Goal: Task Accomplishment & Management: Manage account settings

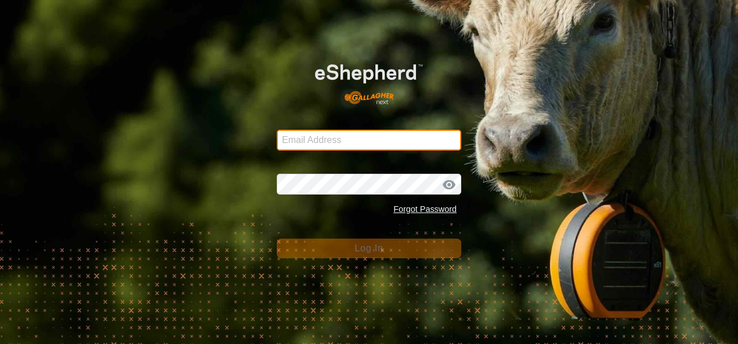
type input "[EMAIL_ADDRESS][DOMAIN_NAME]"
click at [390, 146] on input "glenalvonltd@gmail.com" at bounding box center [369, 140] width 184 height 21
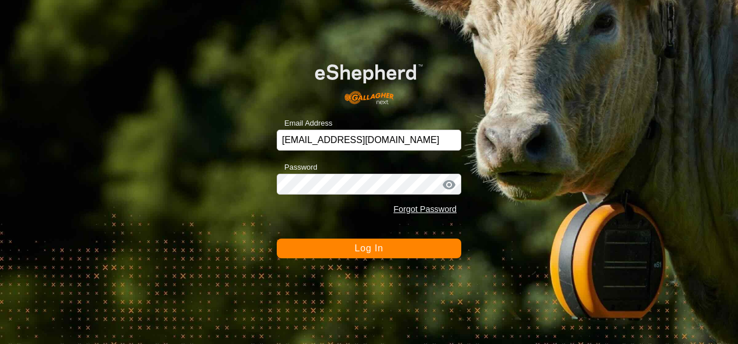
click at [494, 192] on div "Email Address glenalvonltd@gmail.com Password Forgot Password Log In" at bounding box center [369, 172] width 738 height 344
click at [380, 247] on span "Log In" at bounding box center [368, 249] width 28 height 10
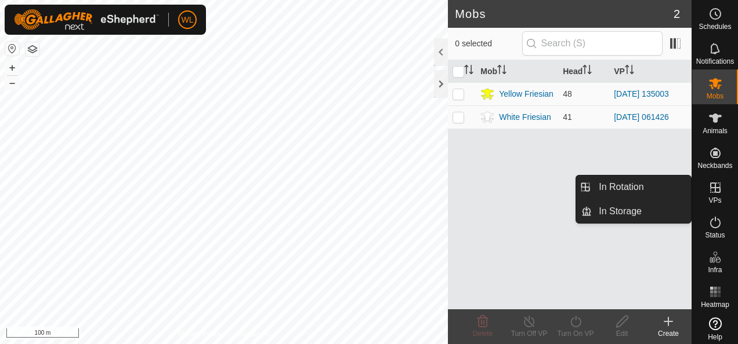
click at [711, 190] on icon at bounding box center [715, 188] width 14 height 14
click at [668, 188] on link "In Rotation" at bounding box center [640, 187] width 99 height 23
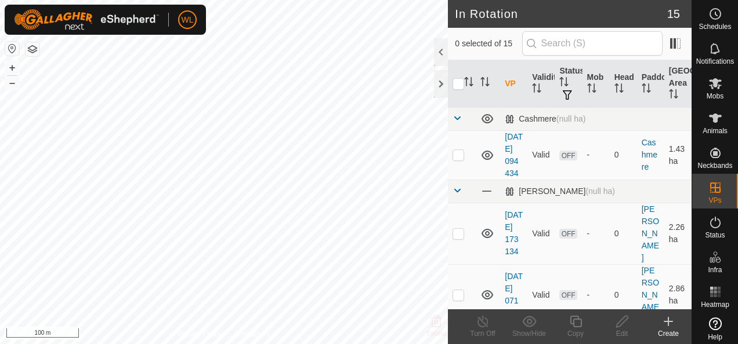
click at [669, 322] on icon at bounding box center [668, 322] width 8 height 0
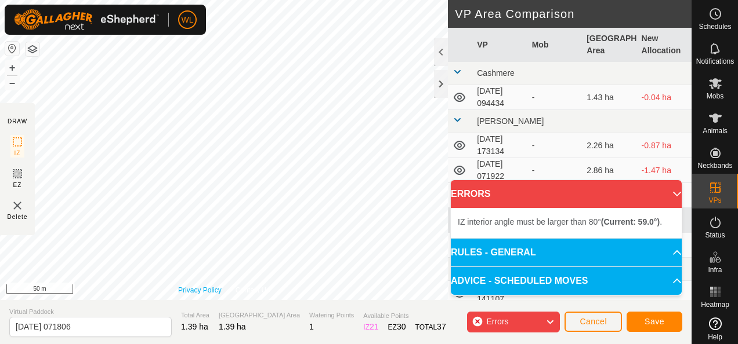
click at [207, 295] on div "Privacy Policy Contact Us + – ⇧ i 50 m" at bounding box center [224, 150] width 448 height 300
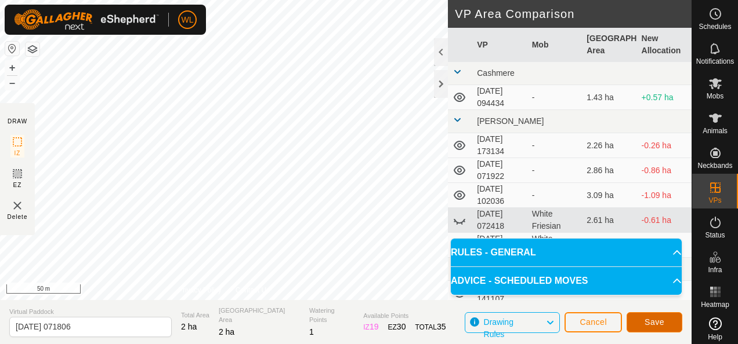
click at [649, 327] on span "Save" at bounding box center [654, 322] width 20 height 9
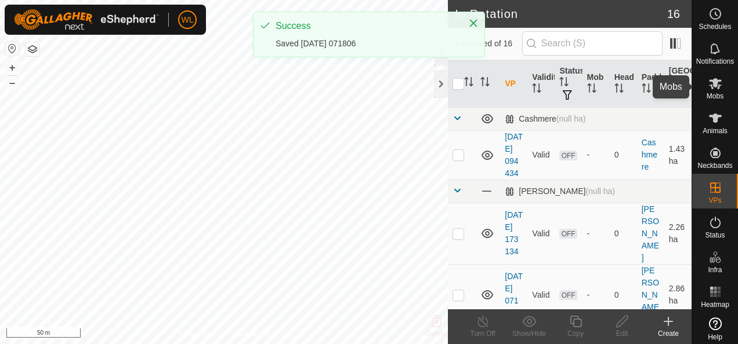
click at [709, 83] on icon at bounding box center [715, 83] width 13 height 11
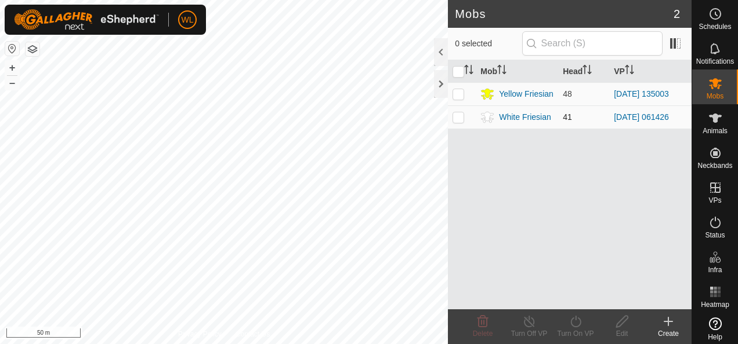
click at [460, 118] on p-checkbox at bounding box center [458, 116] width 12 height 9
checkbox input "true"
click at [578, 324] on icon at bounding box center [575, 322] width 14 height 14
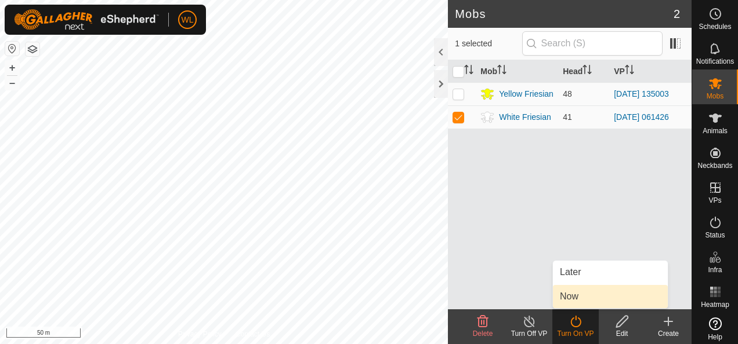
click at [574, 294] on link "Now" at bounding box center [610, 296] width 115 height 23
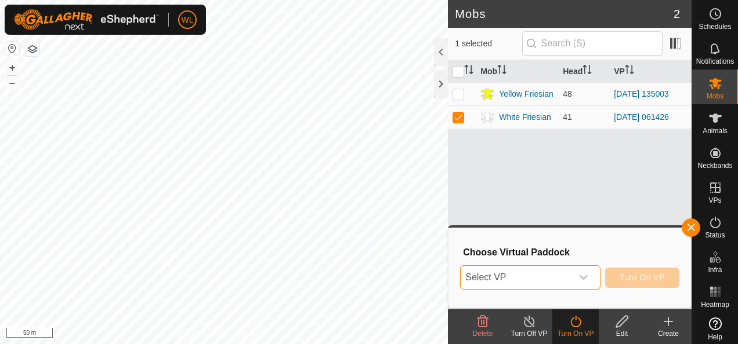
click at [571, 278] on span "Select VP" at bounding box center [515, 277] width 111 height 23
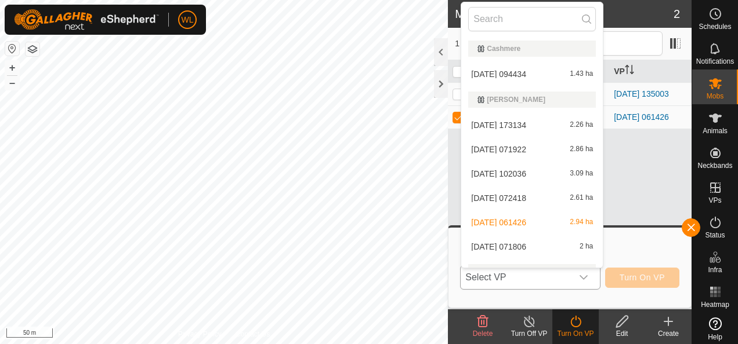
click at [542, 241] on li "2025-08-21 071806 2 ha" at bounding box center [531, 246] width 141 height 23
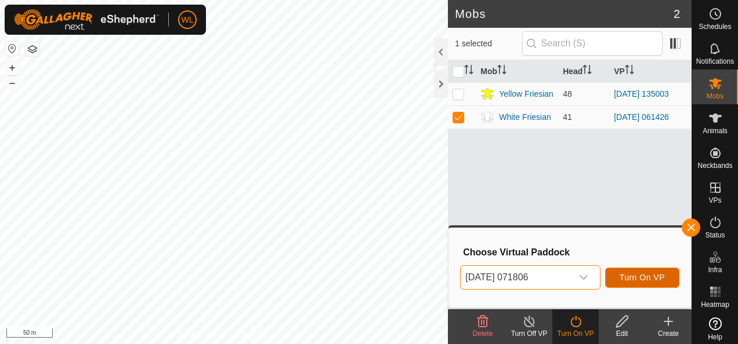
click at [653, 276] on span "Turn On VP" at bounding box center [641, 277] width 45 height 9
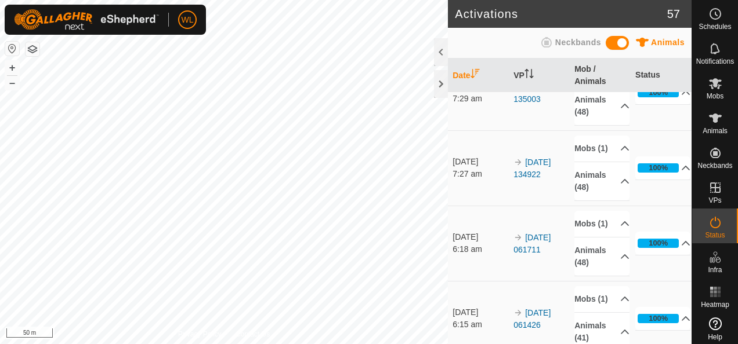
scroll to position [116, 0]
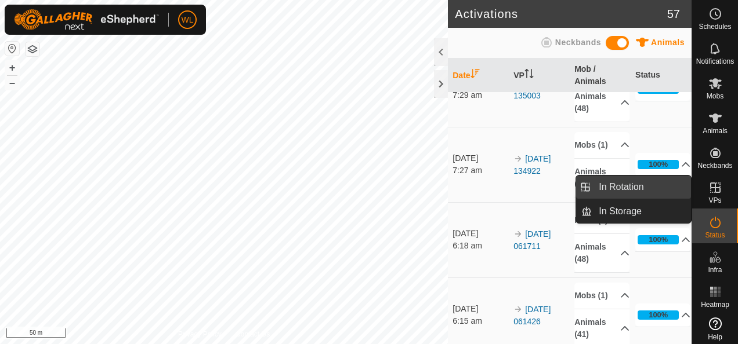
click at [671, 188] on link "In Rotation" at bounding box center [640, 187] width 99 height 23
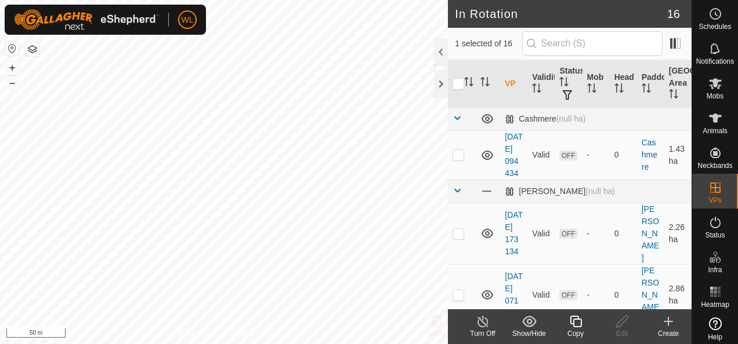
click at [661, 321] on icon at bounding box center [668, 322] width 14 height 14
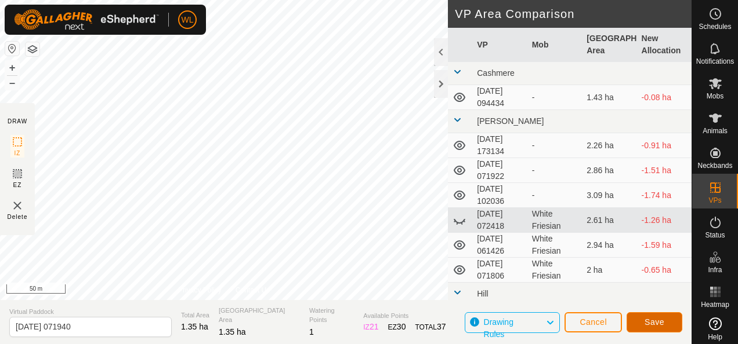
click at [642, 318] on button "Save" at bounding box center [654, 323] width 56 height 20
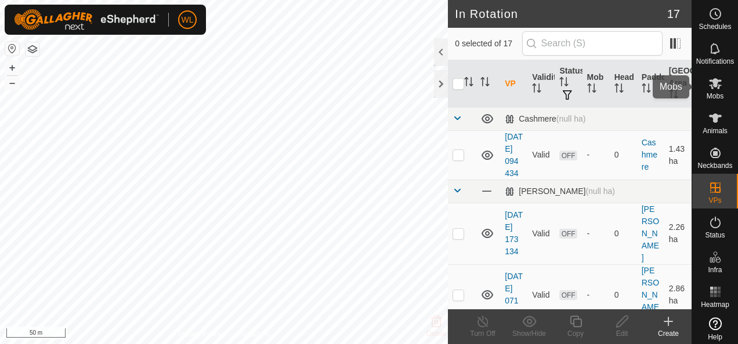
click at [710, 92] on es-mob-svg-icon at bounding box center [714, 83] width 21 height 19
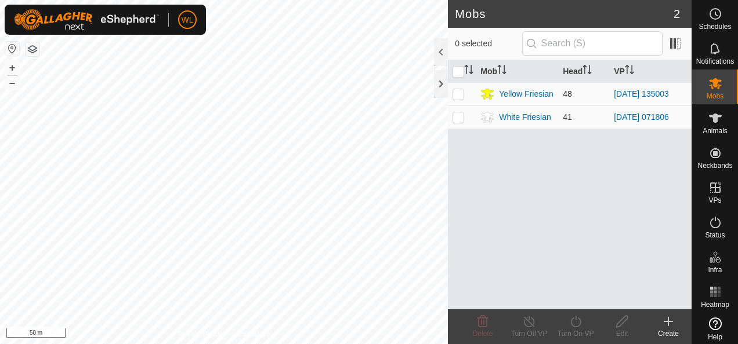
click at [459, 95] on p-checkbox at bounding box center [458, 93] width 12 height 9
checkbox input "true"
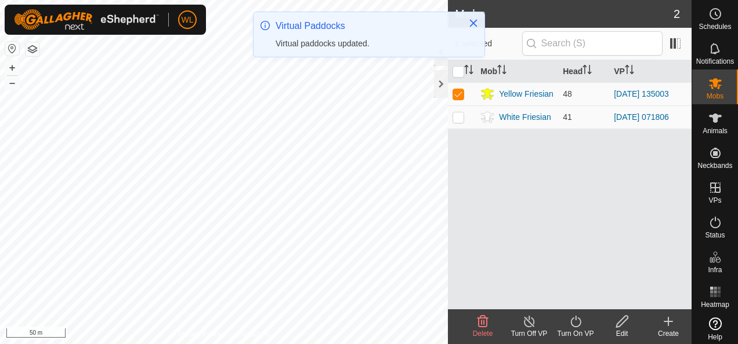
click at [575, 320] on icon at bounding box center [575, 322] width 14 height 14
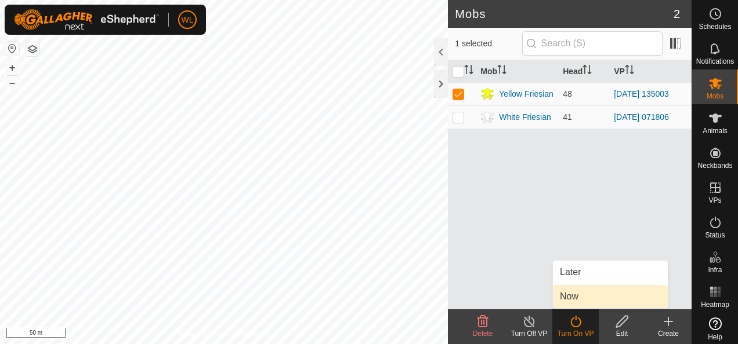
click at [586, 292] on link "Now" at bounding box center [610, 296] width 115 height 23
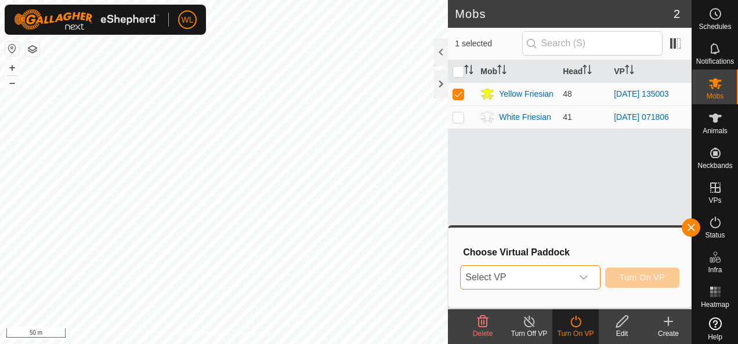
click at [532, 274] on span "Select VP" at bounding box center [515, 277] width 111 height 23
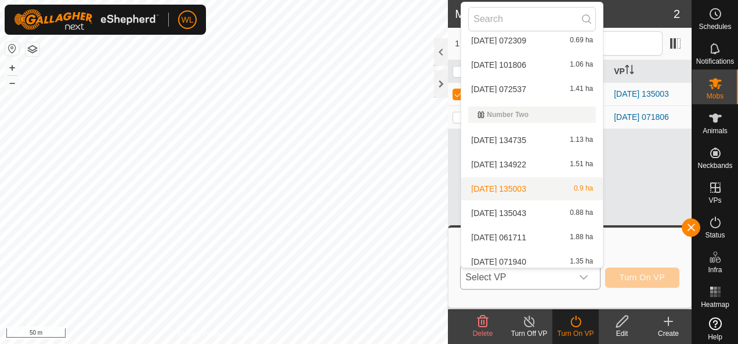
scroll to position [288, 0]
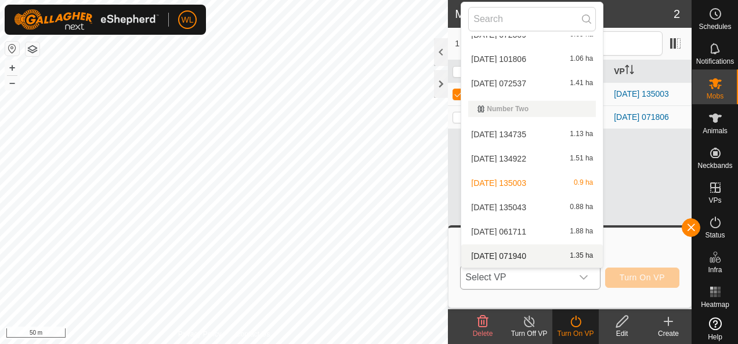
click at [525, 249] on li "2025-08-21 071940 1.35 ha" at bounding box center [531, 256] width 141 height 23
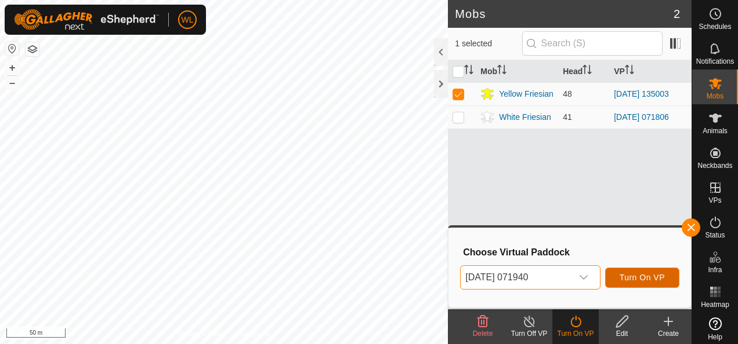
click at [653, 281] on span "Turn On VP" at bounding box center [641, 277] width 45 height 9
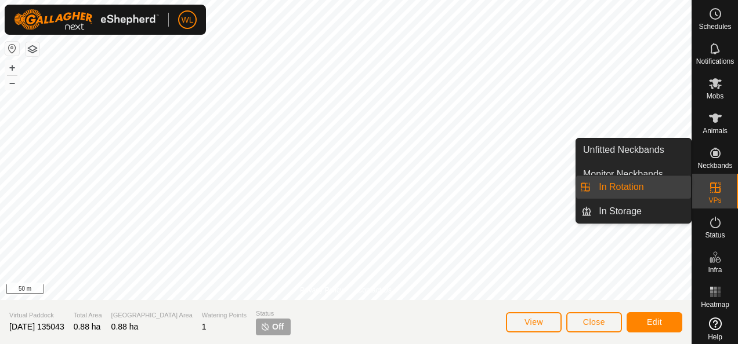
click at [644, 191] on link "In Rotation" at bounding box center [640, 187] width 99 height 23
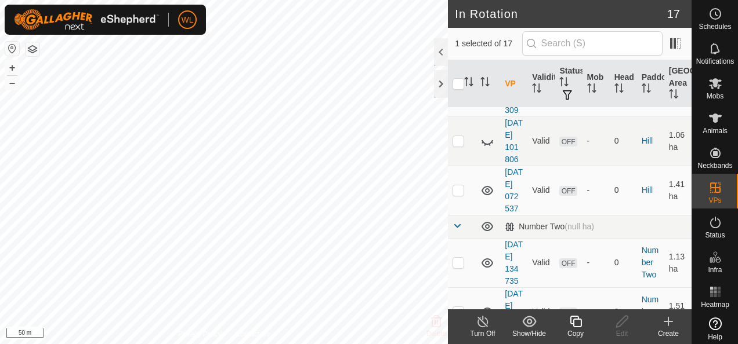
scroll to position [580, 0]
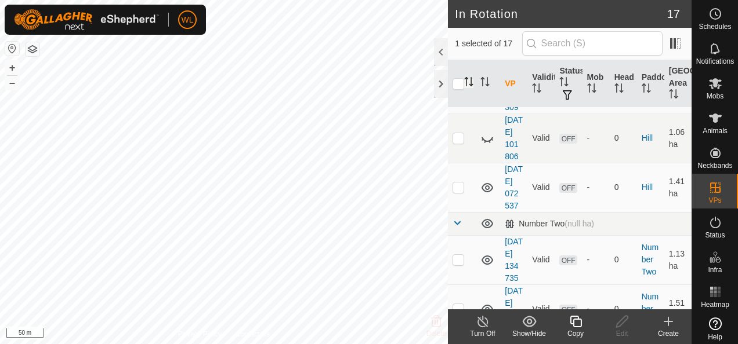
click at [471, 78] on icon "Activate to sort" at bounding box center [468, 81] width 9 height 9
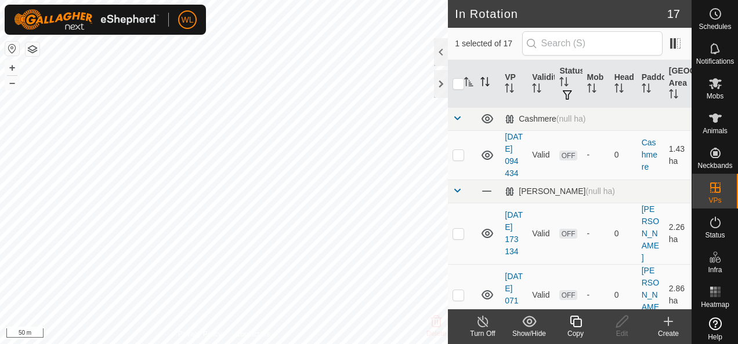
click at [486, 82] on icon "Activate to sort" at bounding box center [484, 81] width 9 height 9
click at [442, 46] on div at bounding box center [441, 52] width 14 height 28
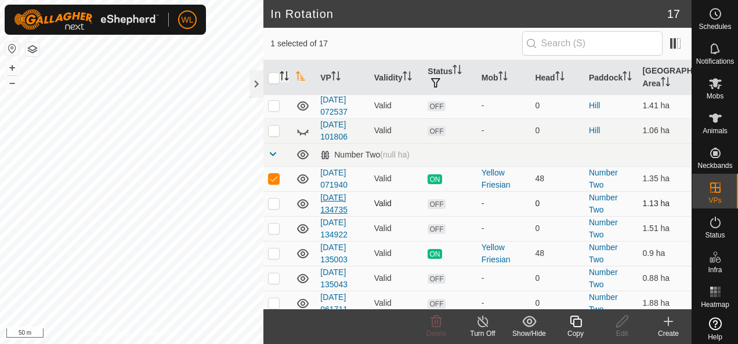
scroll to position [298, 0]
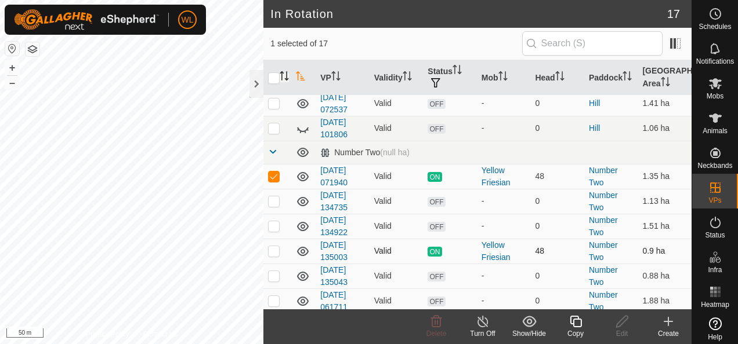
click at [277, 252] on div "In Rotation 17 1 selected of 17 VP Validity Status Mob Head Paddock Grazing Are…" at bounding box center [345, 172] width 691 height 344
click at [273, 198] on p-checkbox at bounding box center [274, 201] width 12 height 9
checkbox input "true"
click at [270, 175] on p-checkbox at bounding box center [274, 176] width 12 height 9
checkbox input "false"
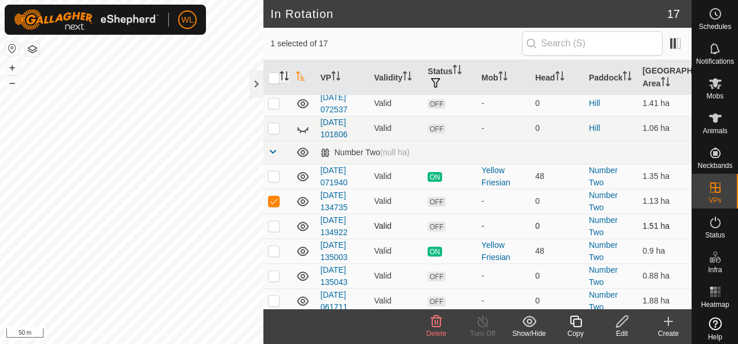
click at [276, 223] on p-checkbox at bounding box center [274, 225] width 12 height 9
checkbox input "true"
click at [275, 253] on td at bounding box center [277, 251] width 28 height 25
checkbox input "true"
click at [276, 277] on p-tablecheckbox at bounding box center [274, 275] width 12 height 9
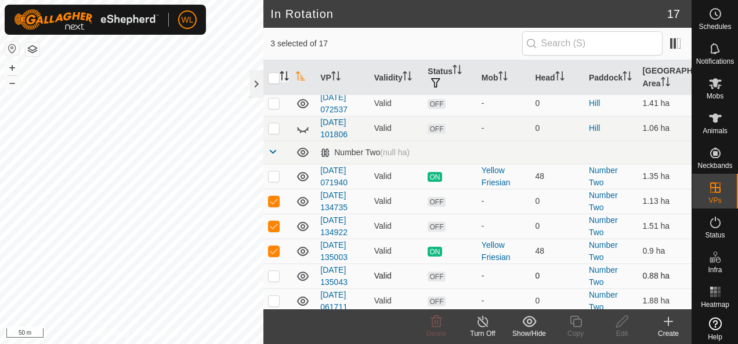
checkbox input "true"
click at [274, 302] on td at bounding box center [277, 301] width 28 height 25
click at [273, 298] on p-checkbox at bounding box center [274, 300] width 12 height 9
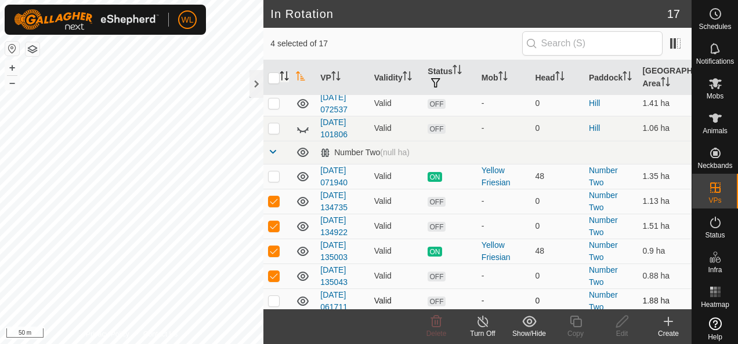
click at [273, 298] on p-checkbox at bounding box center [274, 300] width 12 height 9
drag, startPoint x: 273, startPoint y: 298, endPoint x: 272, endPoint y: 291, distance: 7.1
click at [273, 298] on p-checkbox at bounding box center [274, 300] width 12 height 9
checkbox input "false"
click at [272, 271] on p-checkbox at bounding box center [274, 275] width 12 height 9
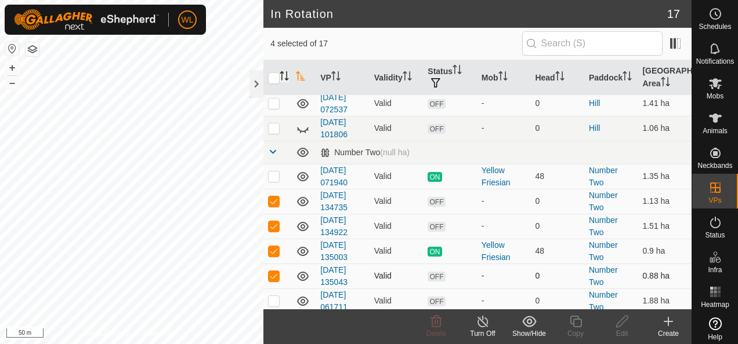
checkbox input "false"
click at [271, 246] on p-checkbox at bounding box center [274, 250] width 12 height 9
checkbox input "false"
click at [276, 225] on p-checkbox at bounding box center [274, 225] width 12 height 9
checkbox input "false"
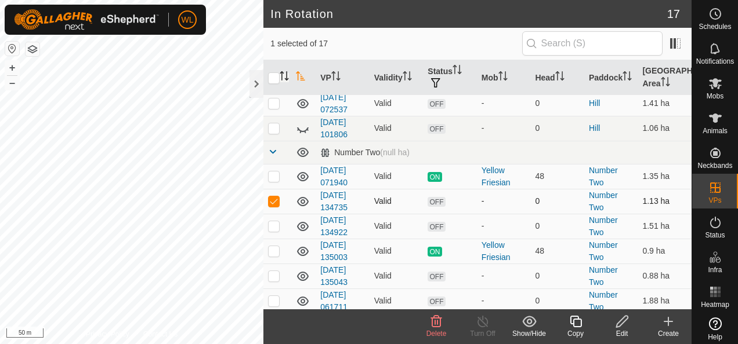
click at [274, 197] on p-checkbox at bounding box center [274, 201] width 12 height 9
checkbox input "false"
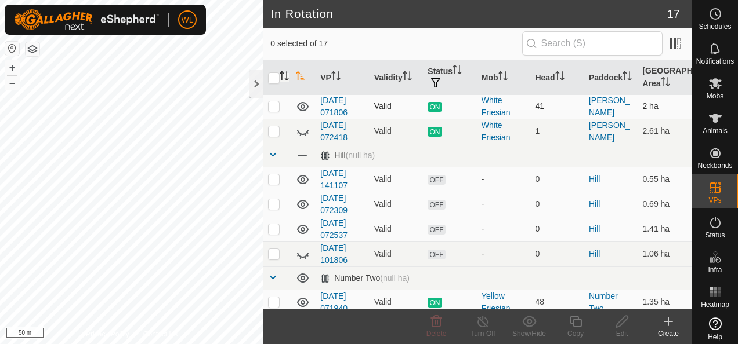
scroll to position [174, 0]
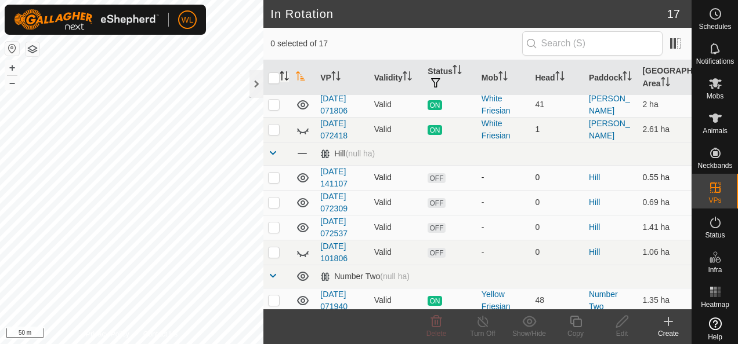
click at [273, 176] on p-checkbox at bounding box center [274, 177] width 12 height 9
checkbox input "true"
click at [273, 198] on p-checkbox at bounding box center [274, 202] width 12 height 9
checkbox input "true"
click at [273, 225] on p-checkbox at bounding box center [274, 227] width 12 height 9
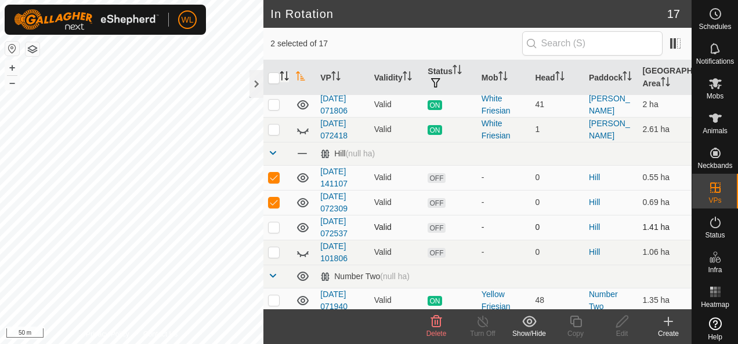
checkbox input "true"
click at [272, 250] on p-checkbox at bounding box center [274, 252] width 12 height 9
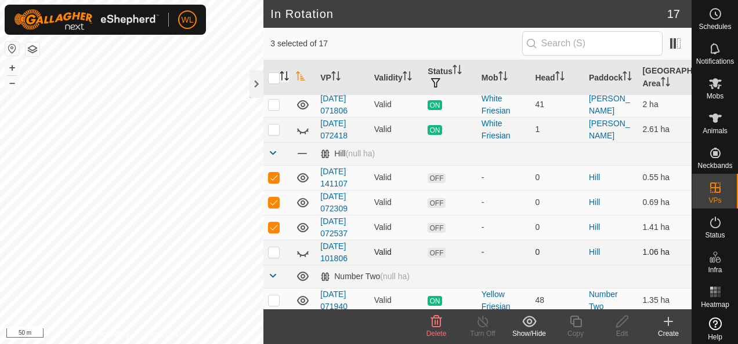
click at [272, 249] on p-checkbox at bounding box center [274, 252] width 12 height 9
checkbox input "true"
click at [300, 249] on icon at bounding box center [303, 253] width 14 height 14
click at [437, 320] on icon at bounding box center [436, 322] width 14 height 14
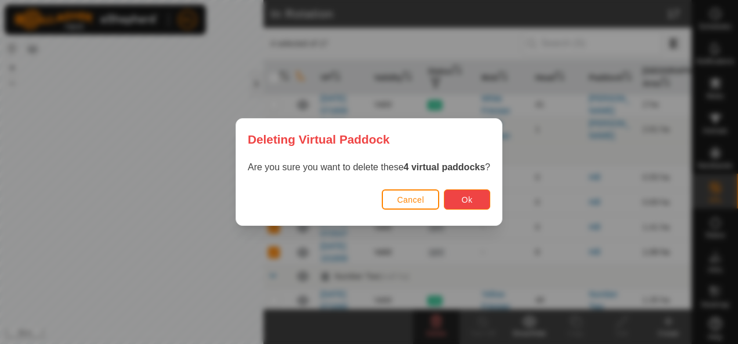
click at [462, 195] on span "Ok" at bounding box center [467, 199] width 11 height 9
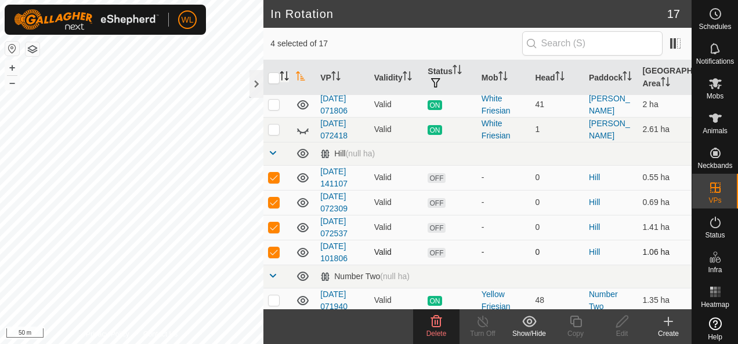
click at [430, 326] on icon at bounding box center [436, 322] width 14 height 14
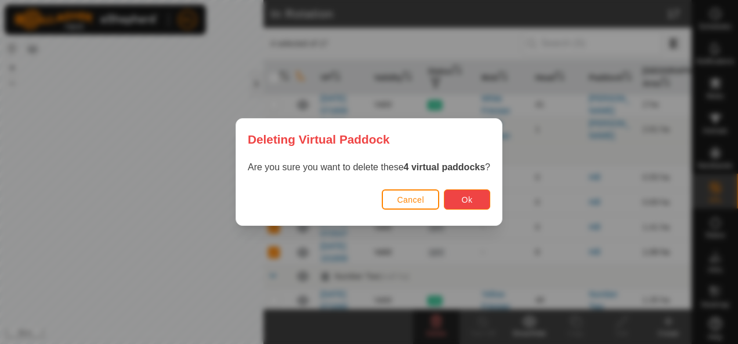
click at [450, 199] on button "Ok" at bounding box center [467, 200] width 46 height 20
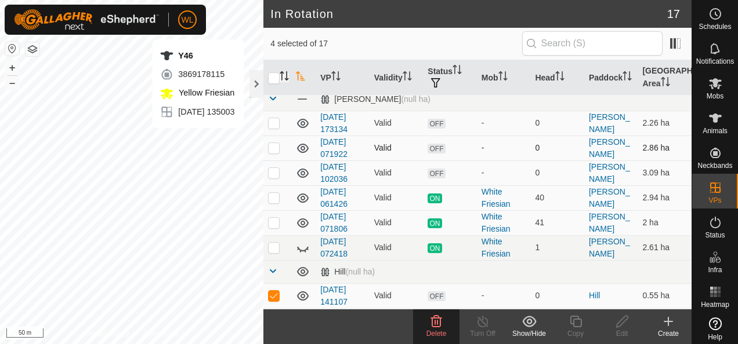
scroll to position [66, 0]
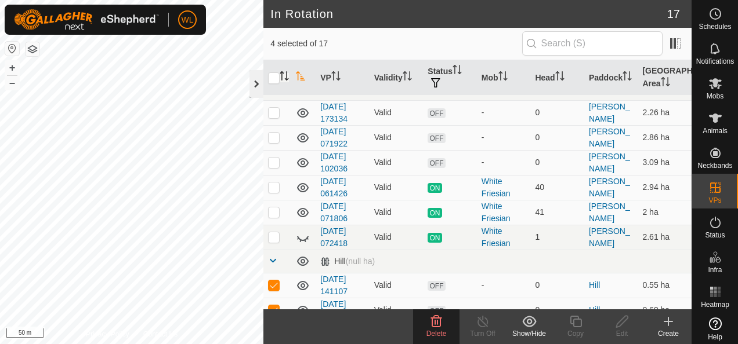
click at [259, 82] on div at bounding box center [256, 84] width 14 height 28
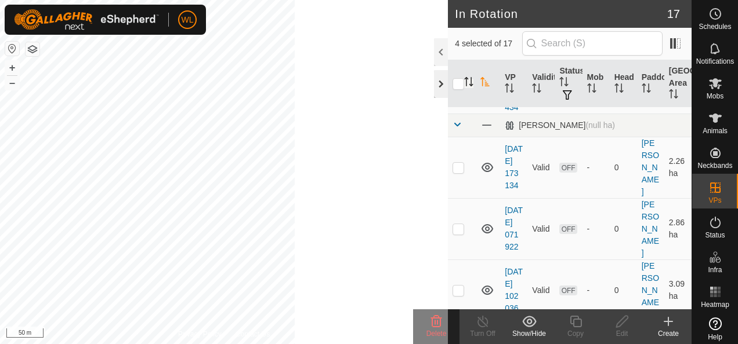
scroll to position [102, 0]
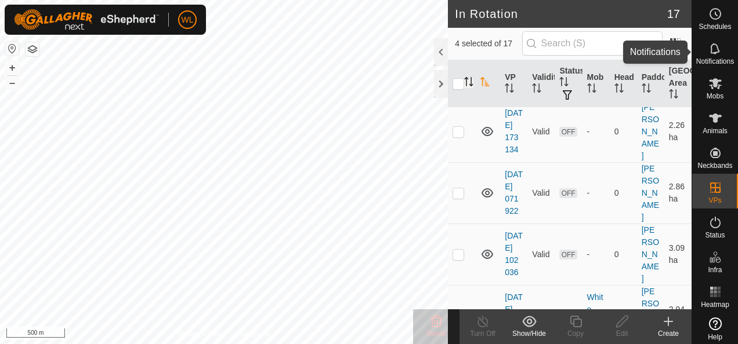
click at [710, 53] on icon at bounding box center [714, 48] width 9 height 11
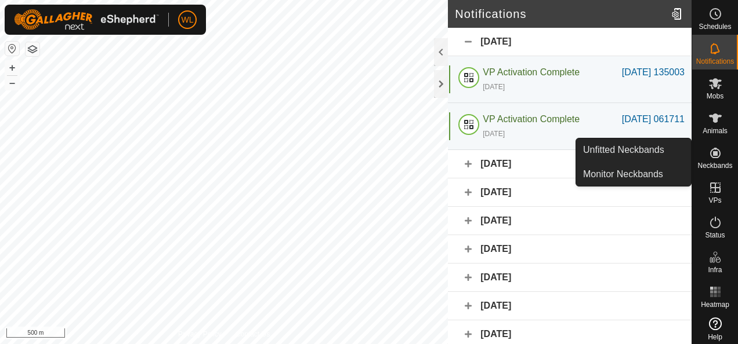
click at [708, 151] on icon at bounding box center [715, 153] width 14 height 14
click at [710, 157] on icon at bounding box center [715, 153] width 14 height 14
click at [663, 174] on link "Monitor Neckbands" at bounding box center [633, 174] width 115 height 23
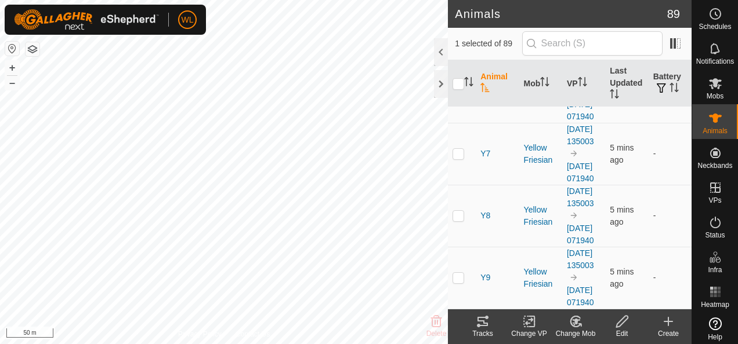
scroll to position [7451, 0]
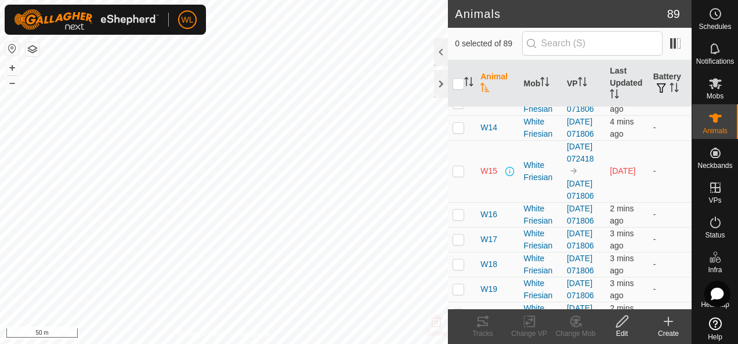
scroll to position [174, 0]
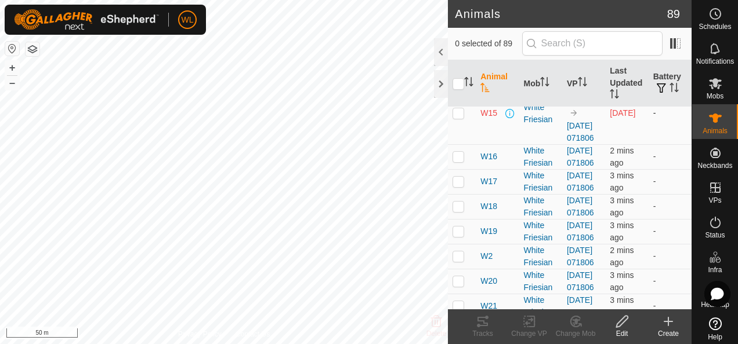
click at [459, 118] on p-checkbox at bounding box center [458, 112] width 12 height 9
checkbox input "false"
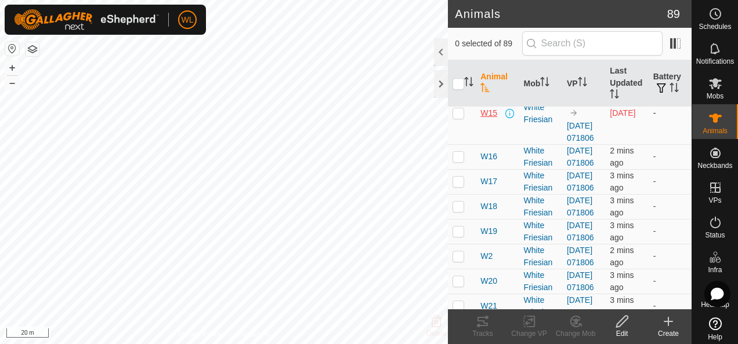
click at [489, 119] on span "W15" at bounding box center [488, 113] width 17 height 12
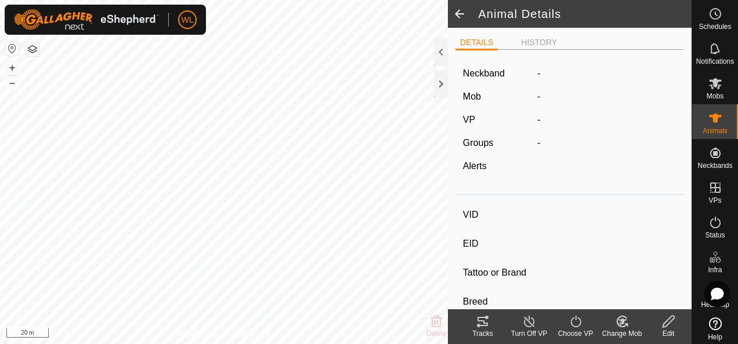
type input "W15"
type input "-"
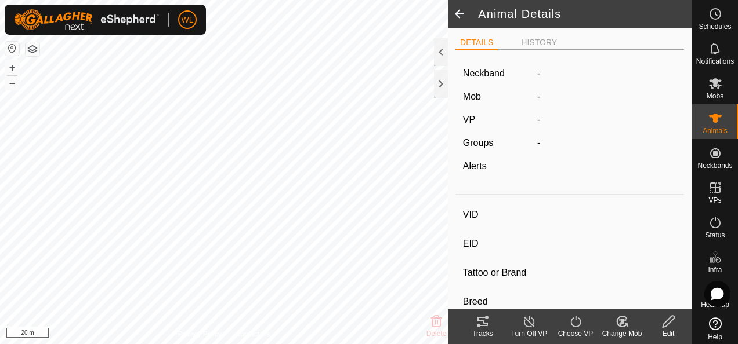
type input "0 kg"
type input "-"
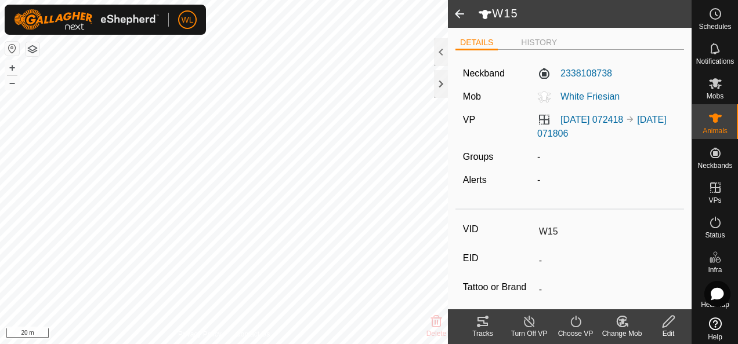
click at [537, 32] on div "DETAILS HISTORY Neckband 2338108738 Mob White Friesian VP 2025-08-16 072418 202…" at bounding box center [570, 169] width 244 height 282
click at [536, 44] on li "HISTORY" at bounding box center [538, 44] width 45 height 14
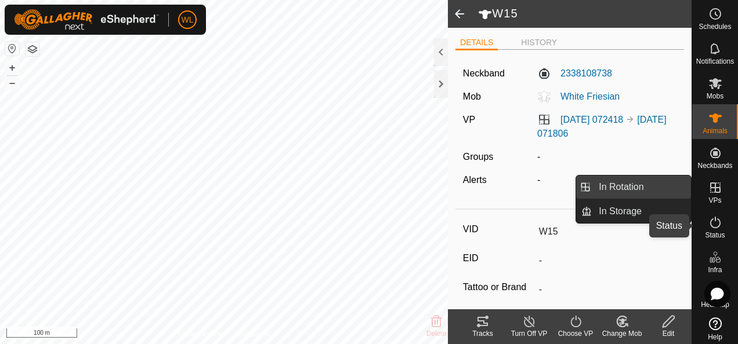
drag, startPoint x: 711, startPoint y: 226, endPoint x: 623, endPoint y: 197, distance: 92.8
click at [711, 226] on icon at bounding box center [715, 223] width 14 height 14
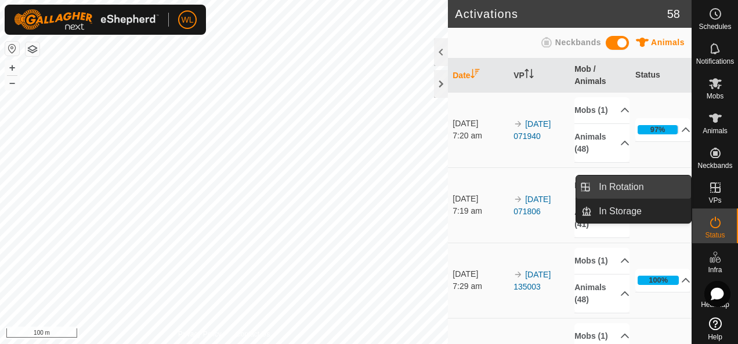
click at [626, 187] on link "In Rotation" at bounding box center [640, 187] width 99 height 23
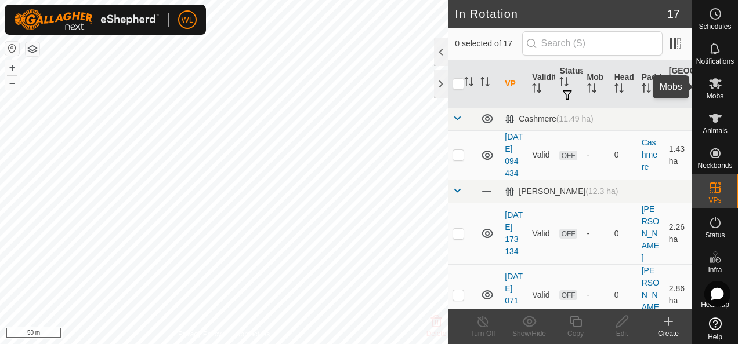
drag, startPoint x: 710, startPoint y: 88, endPoint x: 703, endPoint y: 96, distance: 10.3
click at [710, 88] on icon at bounding box center [715, 84] width 14 height 14
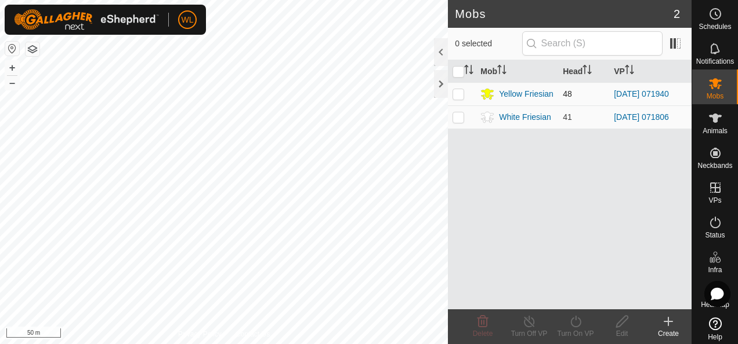
click at [460, 89] on p-checkbox at bounding box center [458, 93] width 12 height 9
checkbox input "true"
click at [578, 321] on icon at bounding box center [575, 322] width 14 height 14
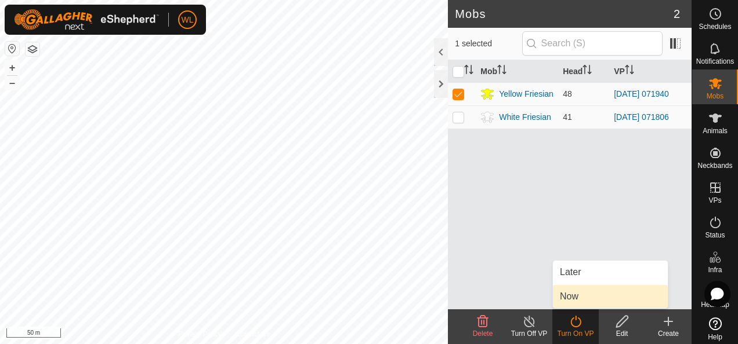
click at [574, 298] on link "Now" at bounding box center [610, 296] width 115 height 23
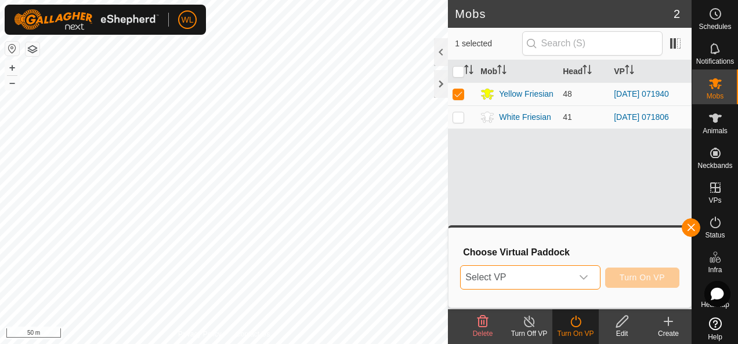
click at [554, 276] on span "Select VP" at bounding box center [515, 277] width 111 height 23
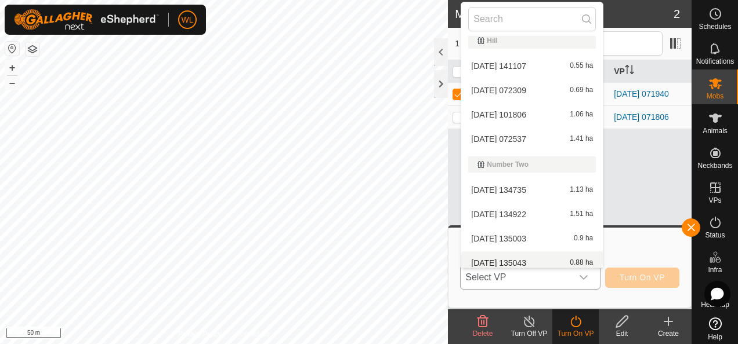
scroll to position [239, 0]
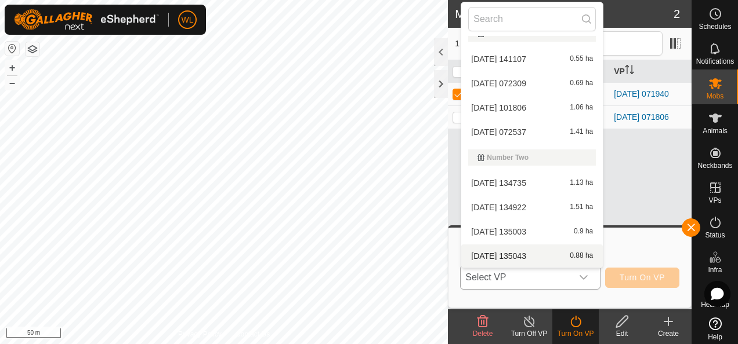
click at [508, 251] on div "2025-08-17 135043 0.88 ha" at bounding box center [532, 256] width 128 height 14
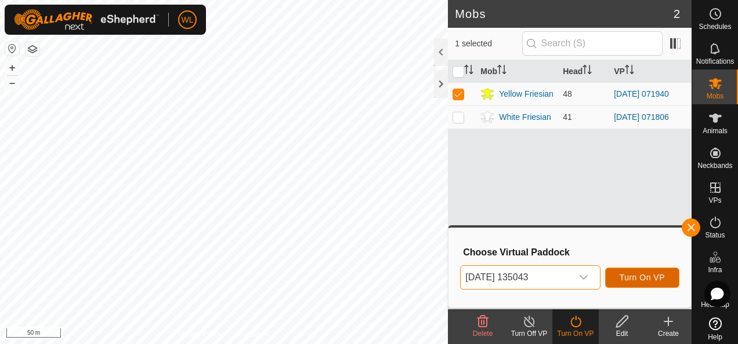
click at [625, 279] on span "Turn On VP" at bounding box center [641, 277] width 45 height 9
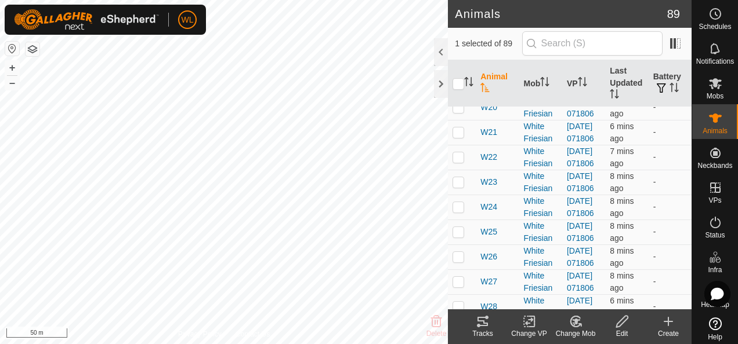
scroll to position [232, 0]
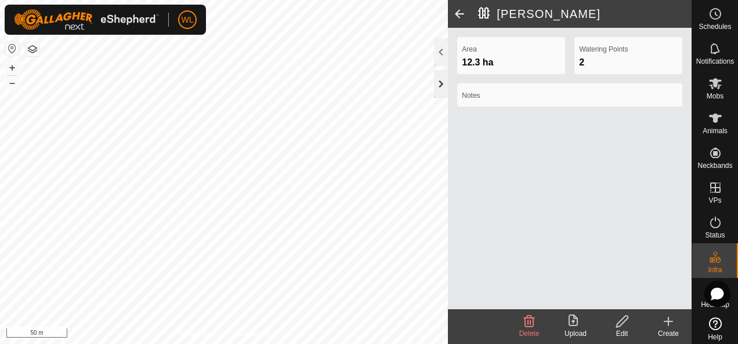
click at [437, 81] on div at bounding box center [441, 84] width 14 height 28
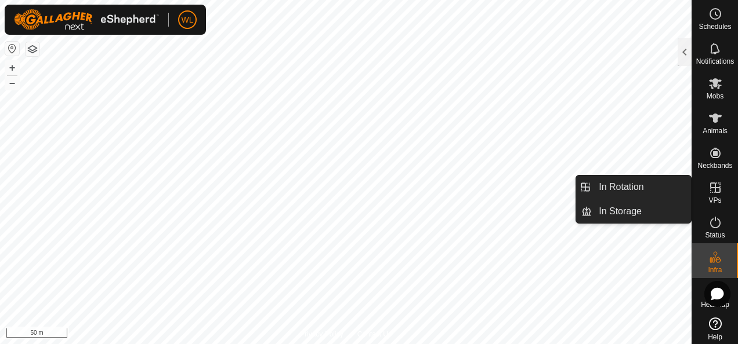
click at [713, 185] on icon at bounding box center [715, 188] width 14 height 14
click at [671, 192] on link "In Rotation" at bounding box center [640, 187] width 99 height 23
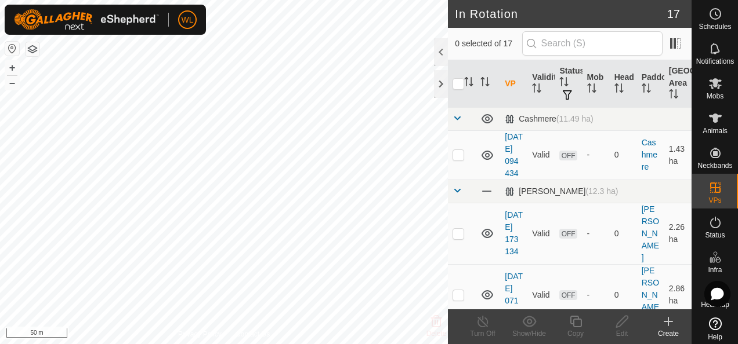
click at [669, 327] on icon at bounding box center [668, 322] width 14 height 14
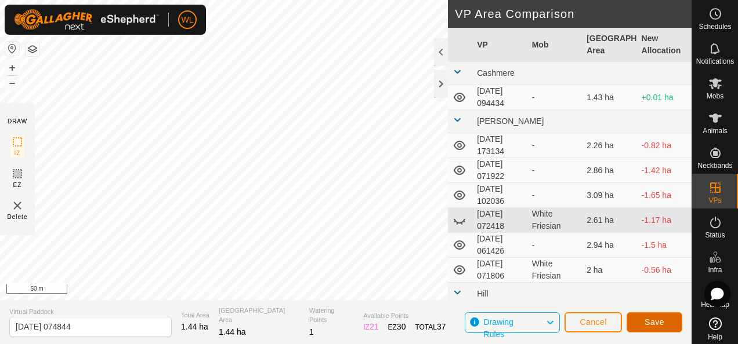
click at [660, 322] on span "Save" at bounding box center [654, 322] width 20 height 9
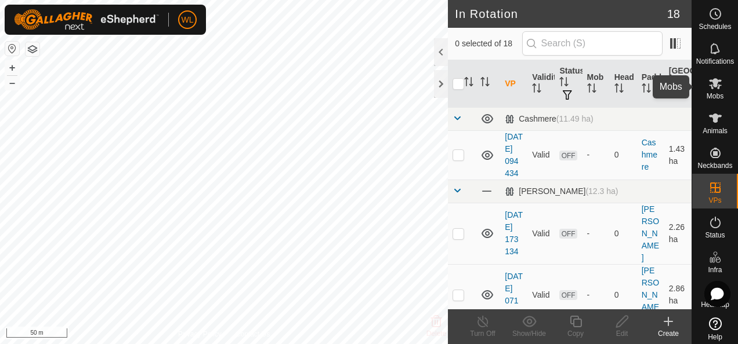
click at [710, 83] on icon at bounding box center [715, 83] width 13 height 11
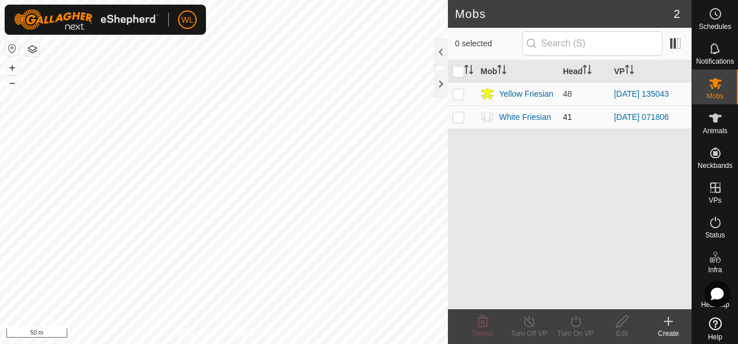
drag, startPoint x: 455, startPoint y: 118, endPoint x: 462, endPoint y: 122, distance: 7.3
click at [455, 118] on p-checkbox at bounding box center [458, 116] width 12 height 9
checkbox input "true"
click at [573, 323] on icon at bounding box center [575, 322] width 14 height 14
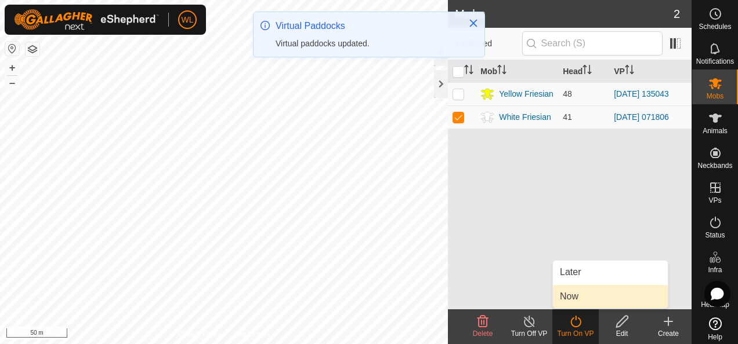
click at [575, 295] on link "Now" at bounding box center [610, 296] width 115 height 23
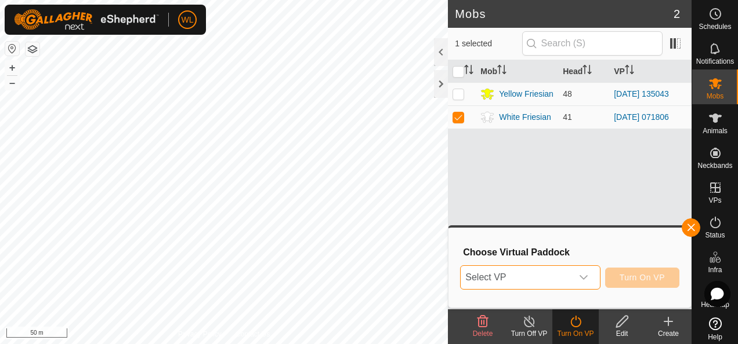
click at [563, 278] on span "Select VP" at bounding box center [515, 277] width 111 height 23
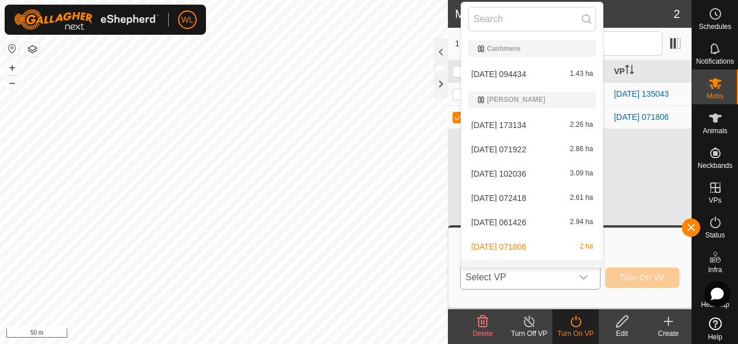
scroll to position [15, 0]
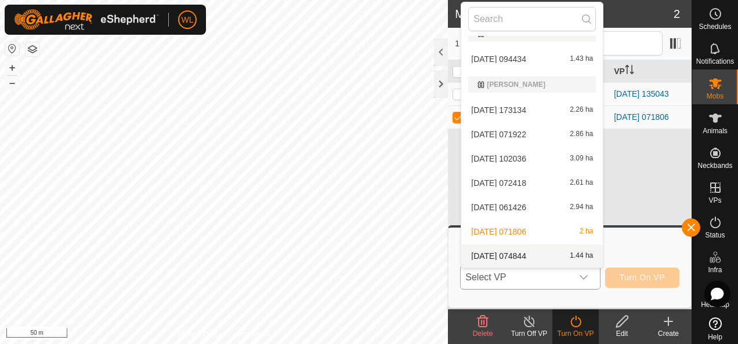
click at [533, 251] on li "2025-08-21 074844 1.44 ha" at bounding box center [531, 256] width 141 height 23
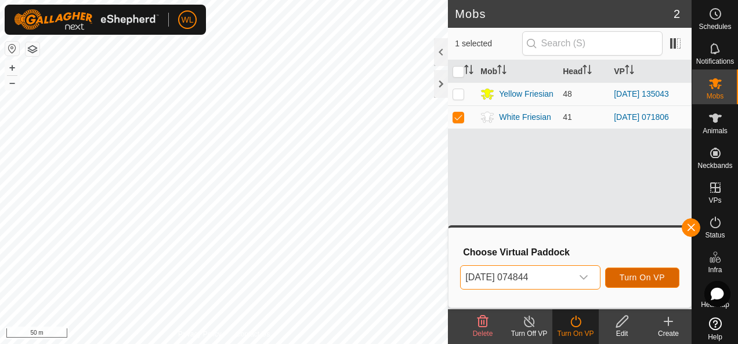
click at [625, 271] on button "Turn On VP" at bounding box center [642, 278] width 74 height 20
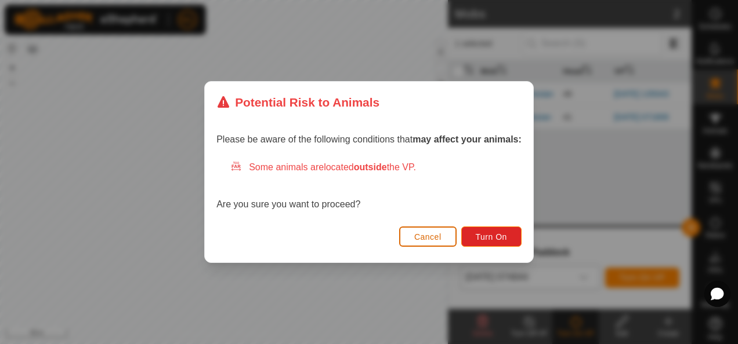
click at [442, 237] on button "Cancel" at bounding box center [427, 237] width 57 height 20
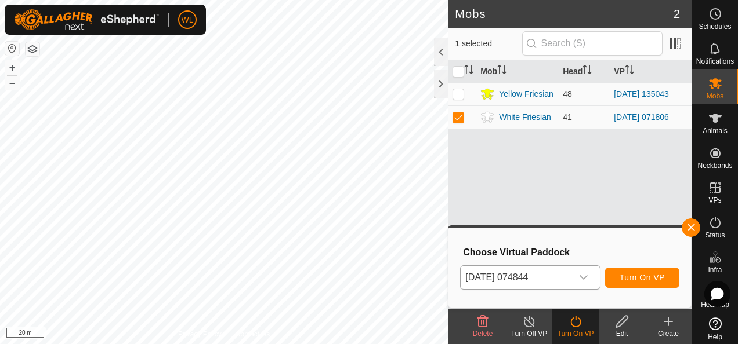
click at [622, 267] on div "2025-08-21 074844 Turn On VP" at bounding box center [569, 278] width 219 height 28
click at [627, 281] on span "Turn On VP" at bounding box center [641, 277] width 45 height 9
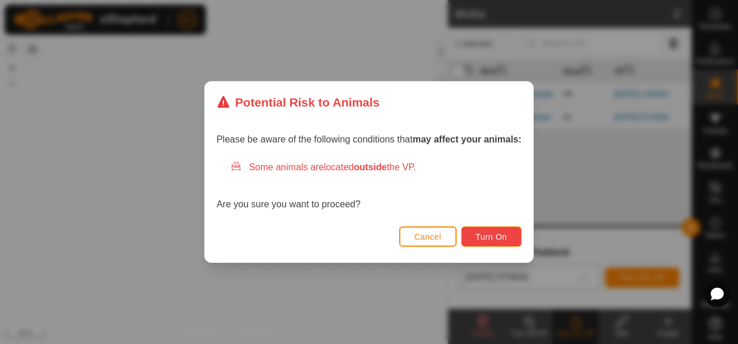
click at [494, 243] on button "Turn On" at bounding box center [491, 237] width 60 height 20
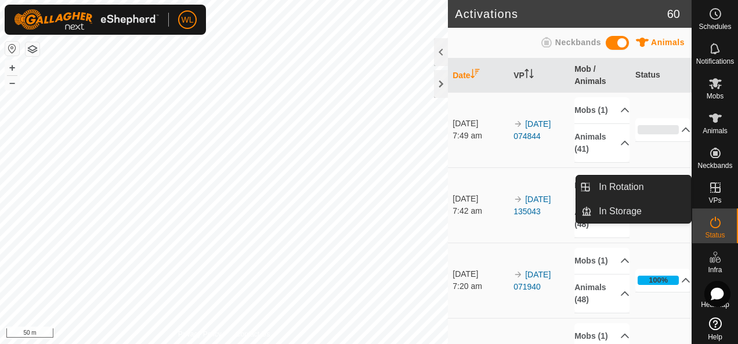
click at [711, 187] on icon at bounding box center [715, 188] width 14 height 14
click at [615, 184] on link "In Rotation" at bounding box center [640, 187] width 99 height 23
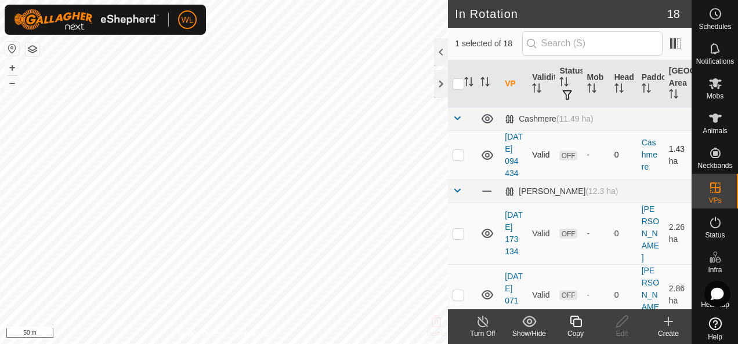
click at [459, 159] on p-checkbox at bounding box center [458, 154] width 12 height 9
checkbox input "true"
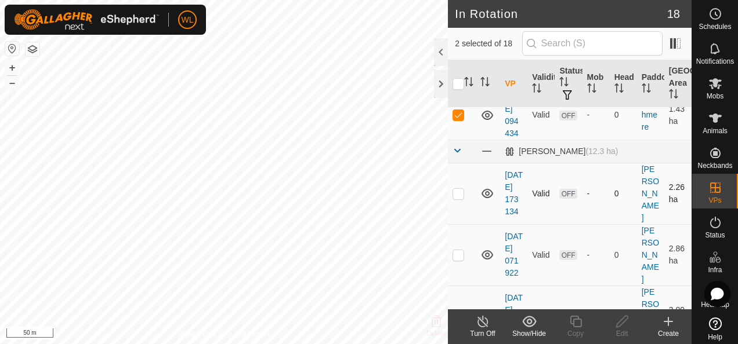
scroll to position [58, 0]
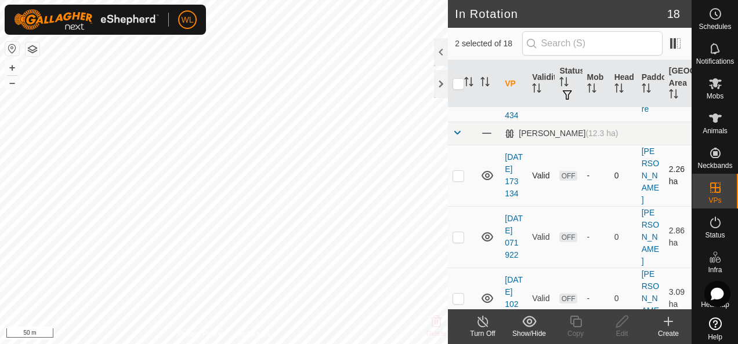
click at [462, 180] on p-checkbox at bounding box center [458, 175] width 12 height 9
click at [461, 180] on p-checkbox at bounding box center [458, 175] width 12 height 9
checkbox input "false"
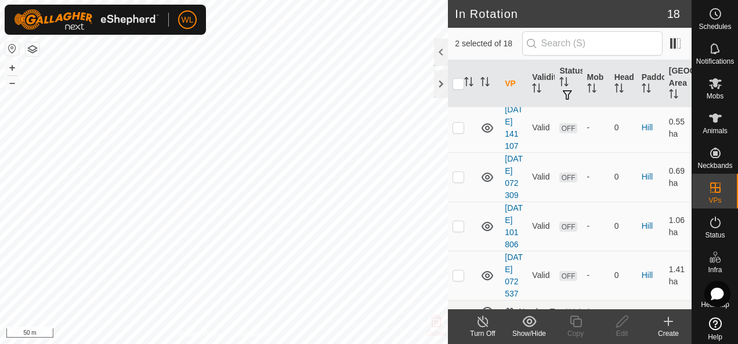
scroll to position [580, 0]
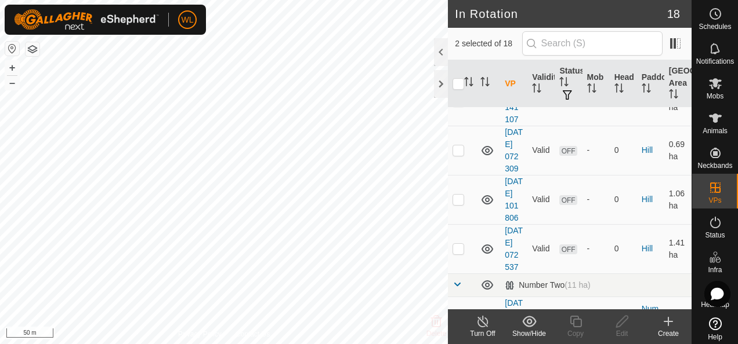
click at [460, 27] on p-checkbox at bounding box center [458, 22] width 12 height 9
checkbox input "false"
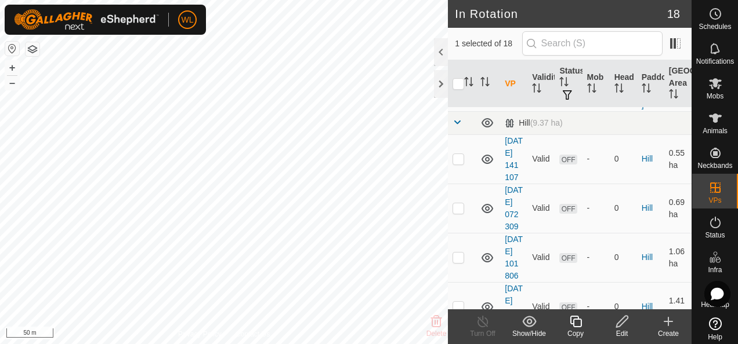
scroll to position [464, 0]
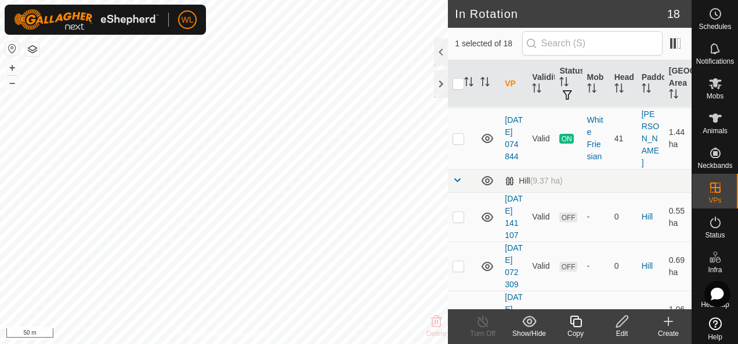
click at [457, 82] on p-checkbox at bounding box center [458, 76] width 12 height 9
checkbox input "false"
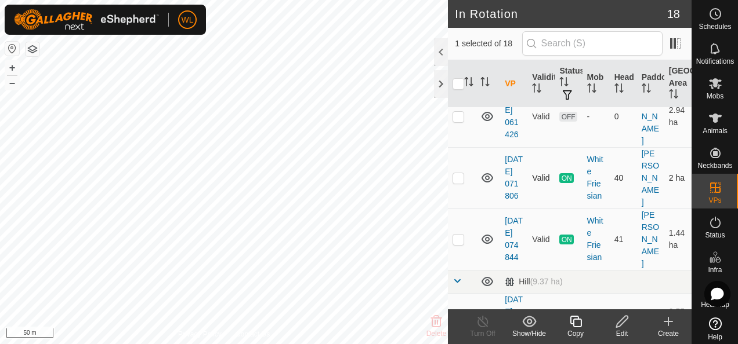
scroll to position [348, 0]
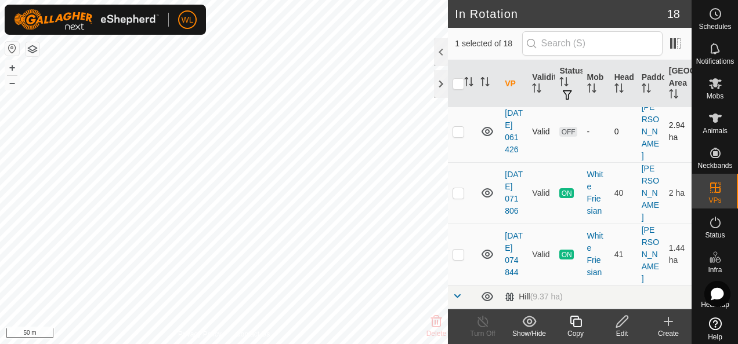
click at [456, 136] on p-checkbox at bounding box center [458, 131] width 12 height 9
checkbox input "true"
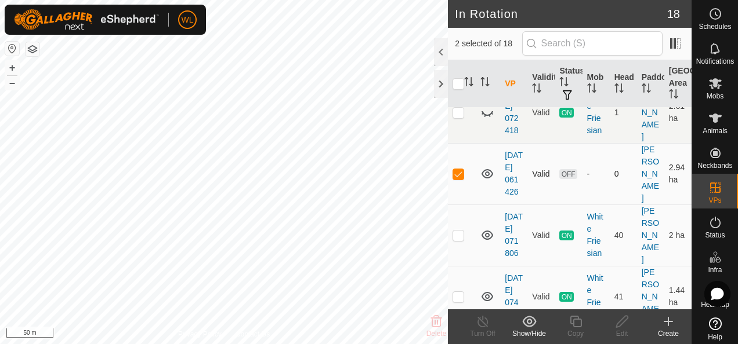
scroll to position [290, 0]
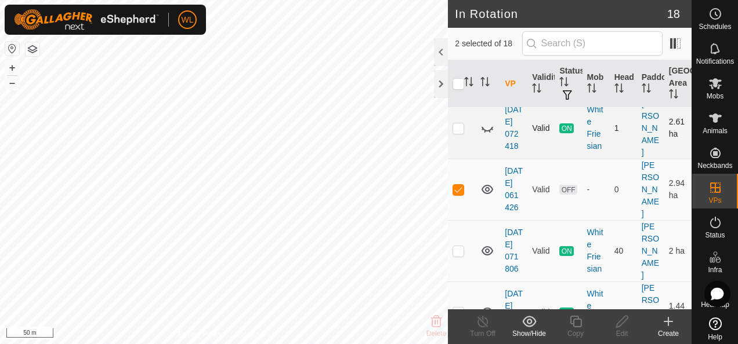
click at [458, 133] on p-checkbox at bounding box center [458, 128] width 12 height 9
checkbox input "true"
click at [486, 135] on icon at bounding box center [487, 128] width 14 height 14
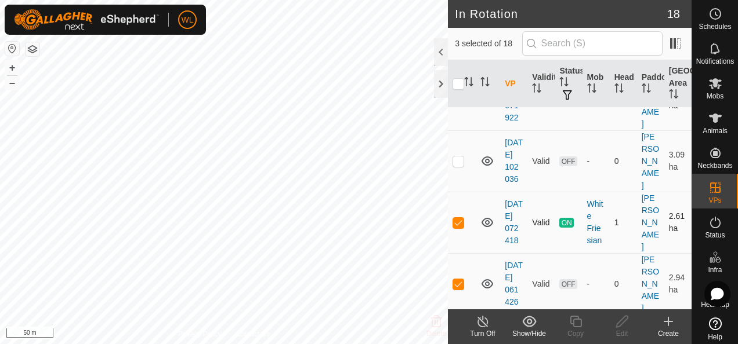
scroll to position [174, 0]
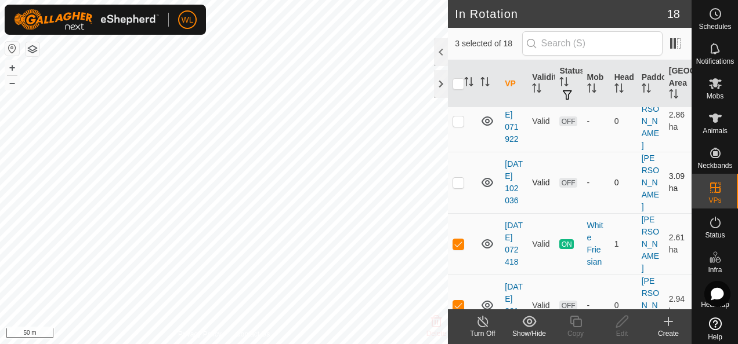
click at [459, 187] on p-checkbox at bounding box center [458, 182] width 12 height 9
checkbox input "true"
drag, startPoint x: 440, startPoint y: 50, endPoint x: 442, endPoint y: 60, distance: 10.1
click at [441, 49] on div at bounding box center [441, 52] width 14 height 28
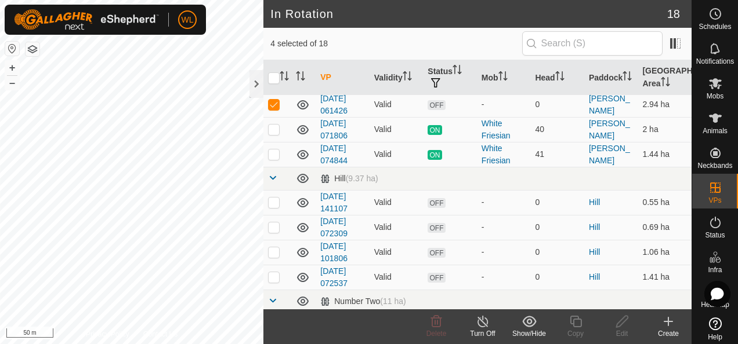
scroll to position [89, 0]
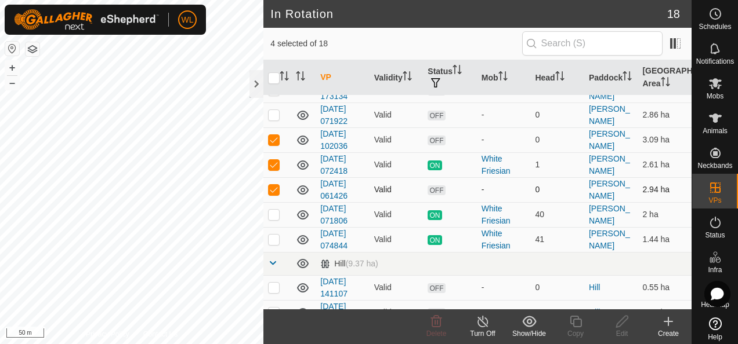
click at [277, 191] on p-checkbox at bounding box center [274, 189] width 12 height 9
checkbox input "false"
click at [274, 165] on p-checkbox at bounding box center [274, 164] width 12 height 9
checkbox input "false"
click at [273, 140] on p-checkbox at bounding box center [274, 139] width 12 height 9
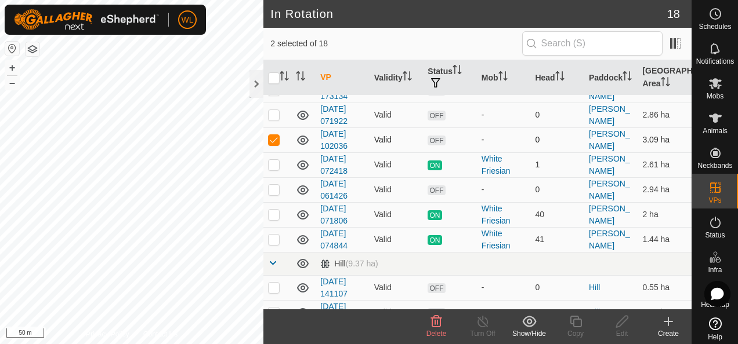
checkbox input "false"
click at [433, 324] on icon at bounding box center [436, 322] width 14 height 14
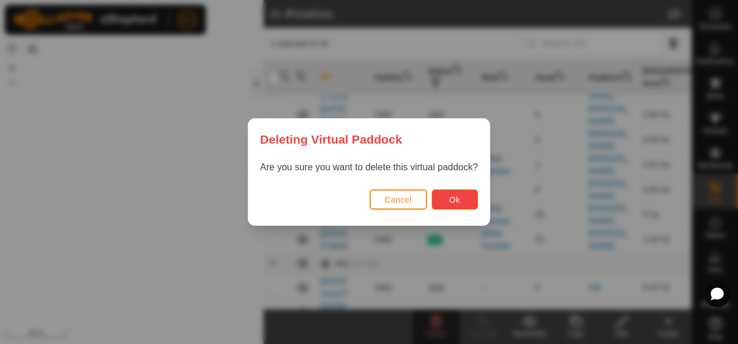
click at [452, 204] on span "Ok" at bounding box center [454, 199] width 11 height 9
checkbox input "false"
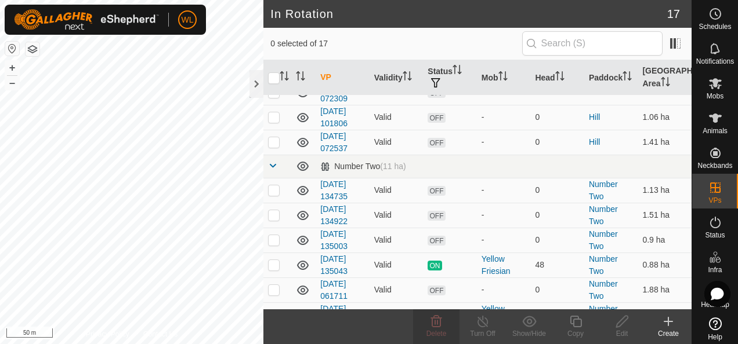
scroll to position [275, 0]
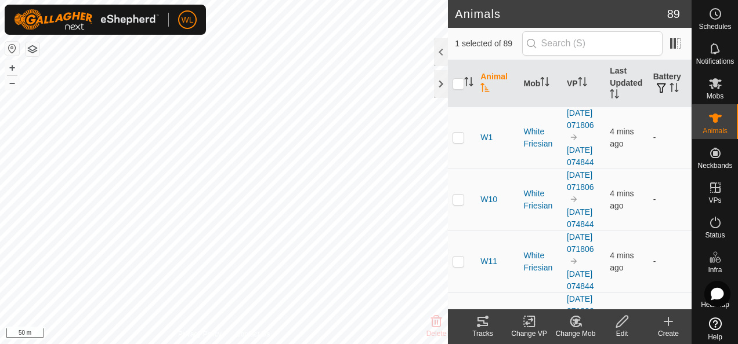
click at [484, 332] on div "Tracks" at bounding box center [482, 334] width 46 height 10
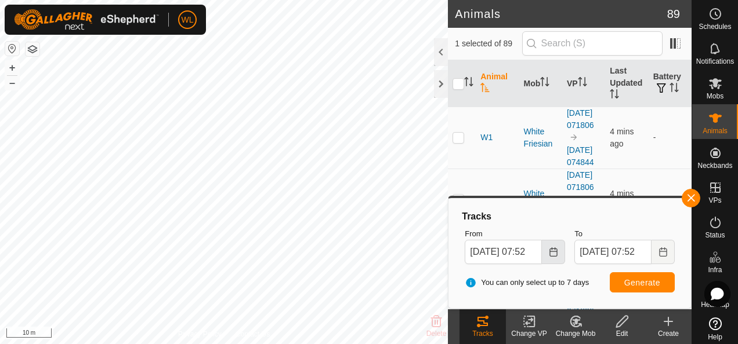
click at [555, 250] on icon "Choose Date" at bounding box center [553, 252] width 9 height 9
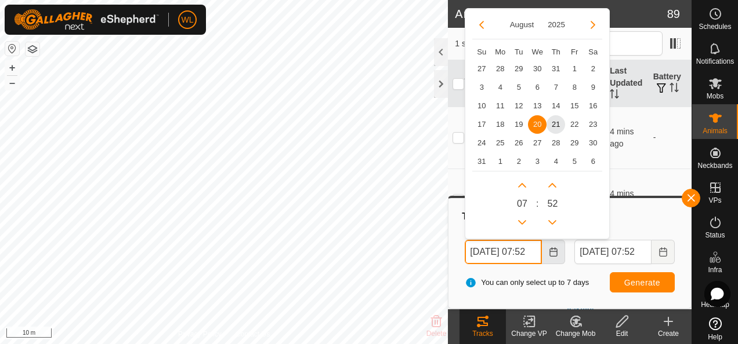
scroll to position [0, 12]
click at [518, 126] on span "19" at bounding box center [518, 124] width 19 height 19
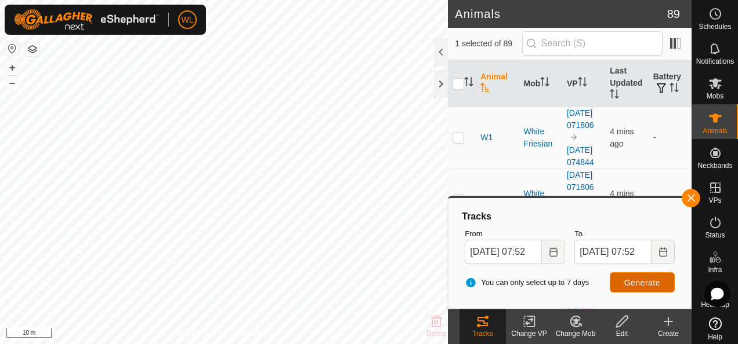
click at [631, 285] on span "Generate" at bounding box center [642, 282] width 36 height 9
drag, startPoint x: 549, startPoint y: 251, endPoint x: 542, endPoint y: 247, distance: 7.6
click at [549, 250] on icon "Choose Date" at bounding box center [553, 252] width 9 height 9
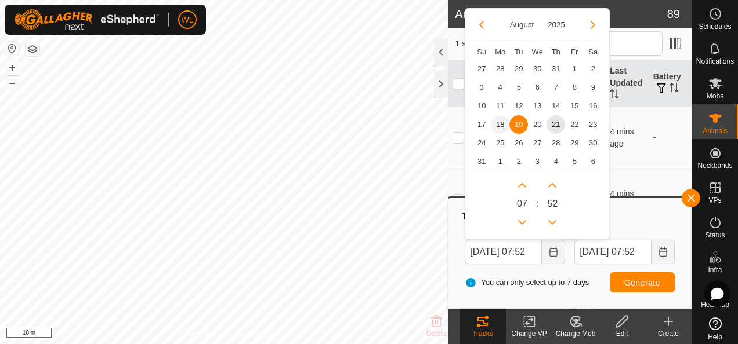
click at [500, 118] on span "18" at bounding box center [500, 124] width 19 height 19
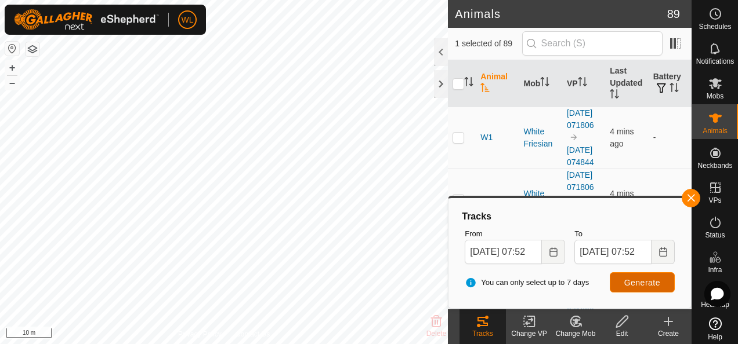
click at [624, 273] on button "Generate" at bounding box center [641, 283] width 65 height 20
click at [551, 252] on icon "Choose Date" at bounding box center [553, 252] width 9 height 9
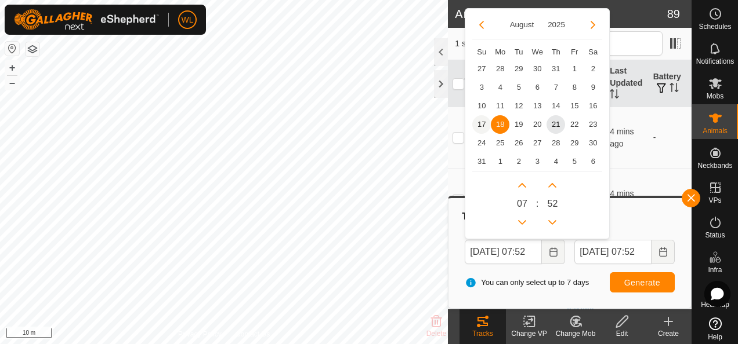
click at [480, 126] on span "17" at bounding box center [481, 124] width 19 height 19
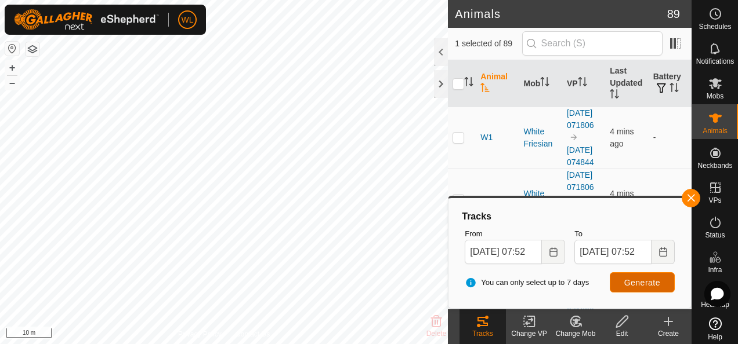
click at [621, 276] on button "Generate" at bounding box center [641, 283] width 65 height 20
click at [544, 250] on button "Choose Date" at bounding box center [553, 252] width 23 height 24
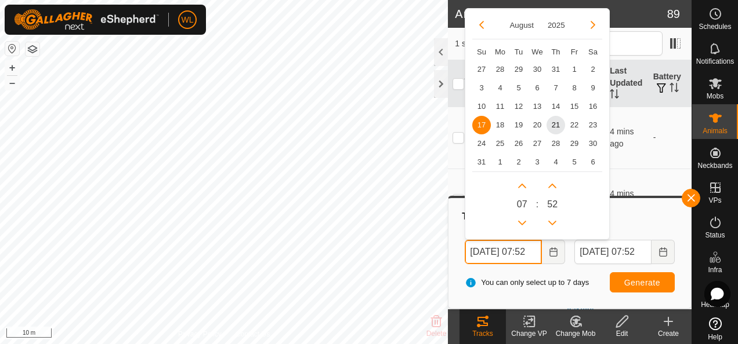
scroll to position [0, 12]
drag, startPoint x: 555, startPoint y: 103, endPoint x: 560, endPoint y: 128, distance: 24.9
click at [554, 104] on span "14" at bounding box center [555, 106] width 19 height 19
type input "[DATE] 07:52"
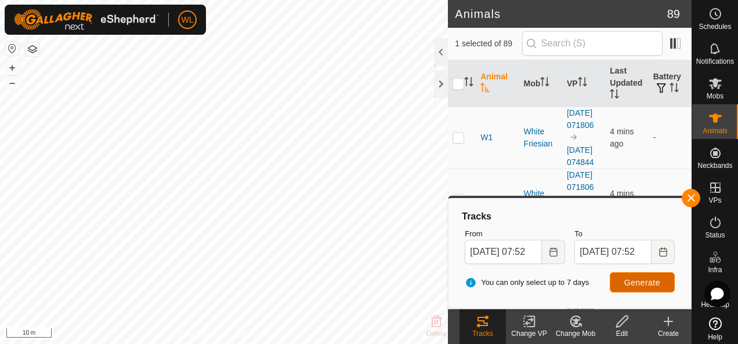
click at [623, 279] on button "Generate" at bounding box center [641, 283] width 65 height 20
click at [687, 197] on button "button" at bounding box center [690, 198] width 19 height 19
